Goal: Check status: Check status

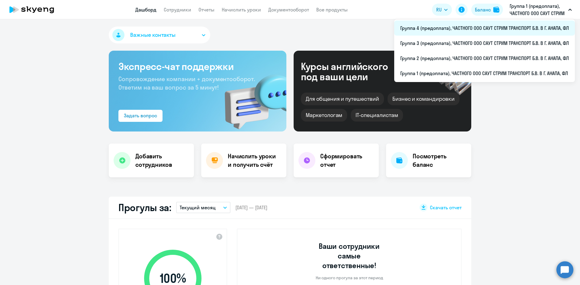
click at [474, 27] on li "Группа 4 (предоплата), ЧАСТНОГО ООО САУТ СТРИМ ТРАНСПОРТ Б.В. В Г. АНАПА, ФЛ" at bounding box center [484, 28] width 181 height 15
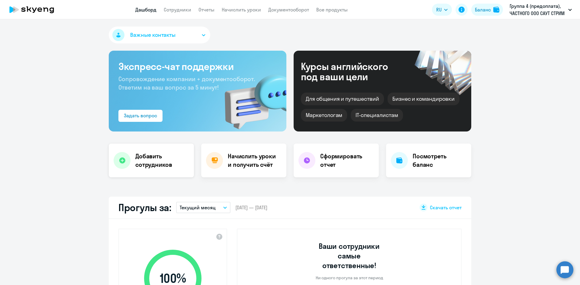
select select "30"
click at [175, 8] on link "Сотрудники" at bounding box center [177, 10] width 27 height 6
select select "30"
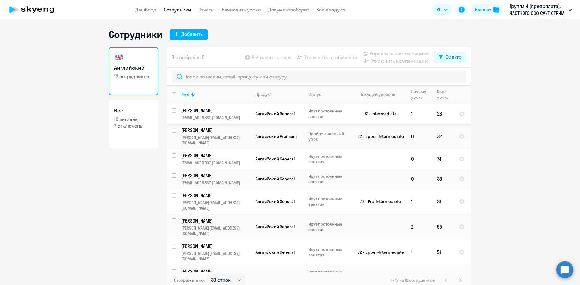
scroll to position [55, 0]
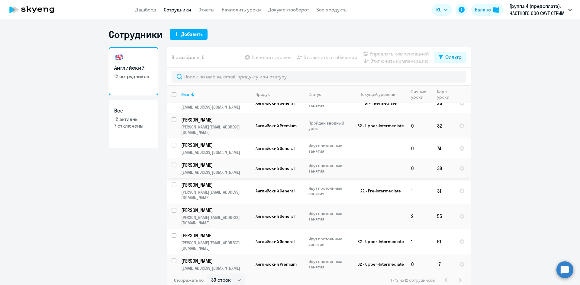
click at [193, 159] on td "[PERSON_NAME] [PERSON_NAME][EMAIL_ADDRESS][DOMAIN_NAME]" at bounding box center [213, 169] width 74 height 20
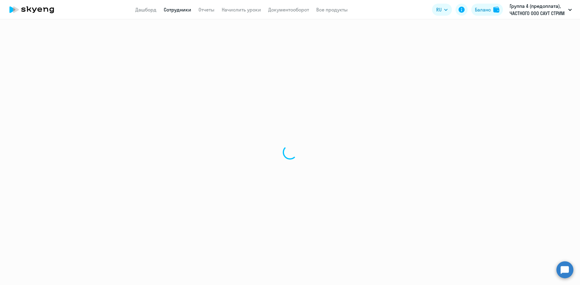
select select "english"
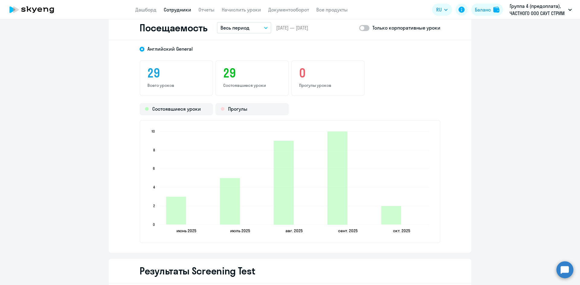
scroll to position [725, 0]
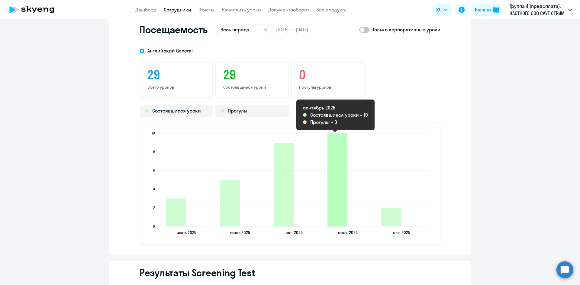
click at [330, 198] on icon "2025-09-23T21:00:00.000Z Состоявшиеся уроки 10" at bounding box center [337, 180] width 20 height 93
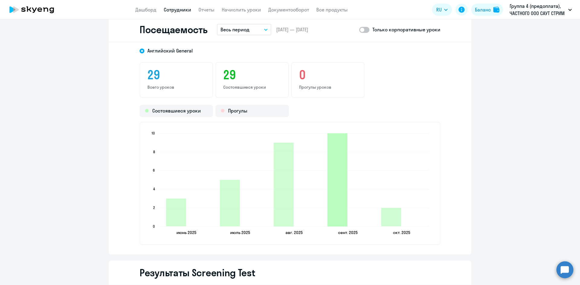
click at [332, 210] on icon "2025-09-23T21:00:00.000Z Состоявшиеся уроки 10" at bounding box center [337, 180] width 20 height 93
click at [340, 229] on icon "[DATE] [DATE] [DATE] [DATE] [DATE] [DATE] [DATE] [DATE] [DATE] [DATE] 0 0 2 2 4…" at bounding box center [290, 183] width 287 height 106
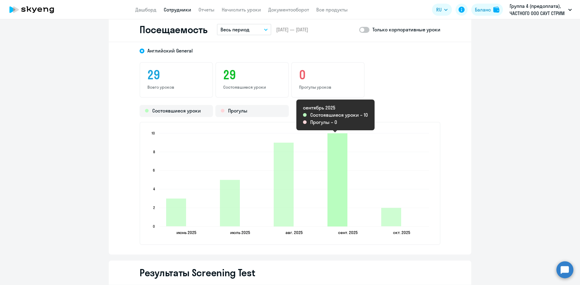
click at [337, 225] on icon "2025-09-23T21:00:00.000Z Состоявшиеся уроки 10" at bounding box center [337, 180] width 20 height 93
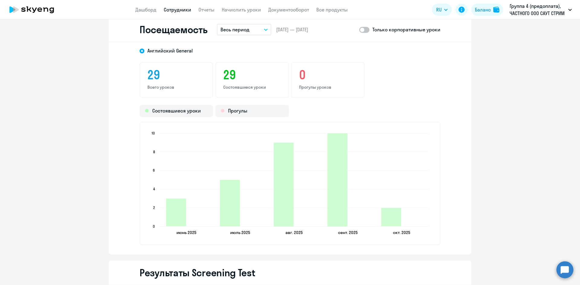
click at [264, 29] on icon "button" at bounding box center [266, 30] width 4 height 2
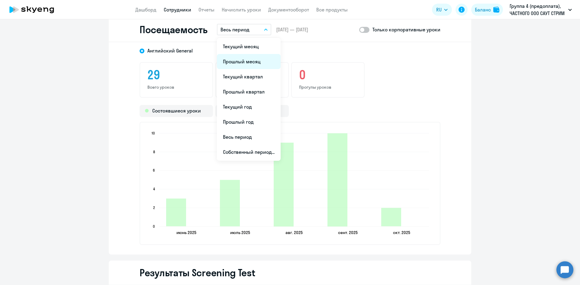
click at [255, 62] on li "Прошлый месяц" at bounding box center [249, 61] width 64 height 15
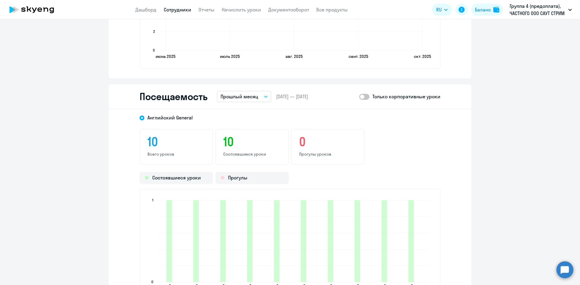
scroll to position [655, 0]
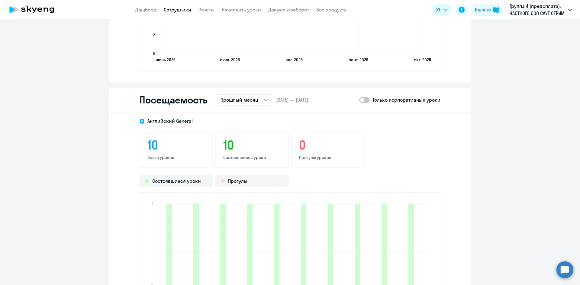
click at [264, 98] on button "Прошлый месяц" at bounding box center [244, 99] width 54 height 11
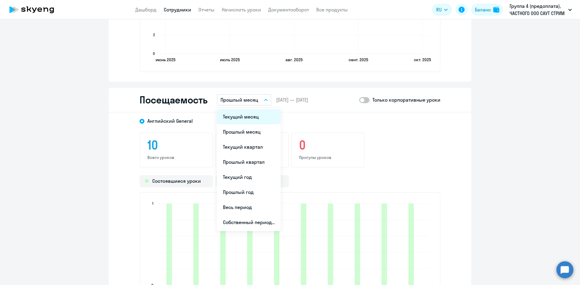
click at [252, 118] on li "Текущий месяц" at bounding box center [249, 116] width 64 height 15
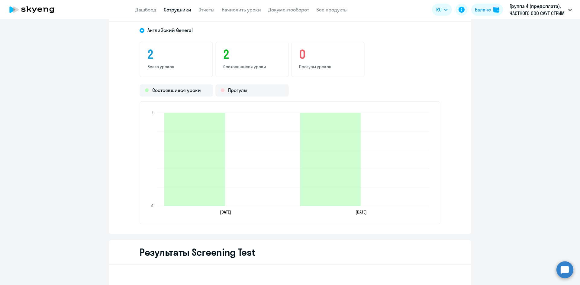
scroll to position [745, 0]
